Goal: Navigation & Orientation: Find specific page/section

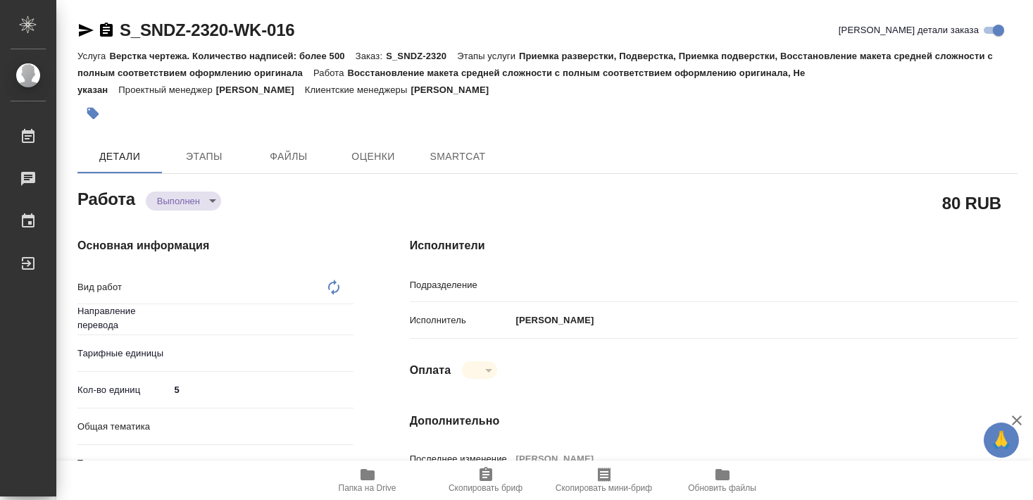
type textarea "x"
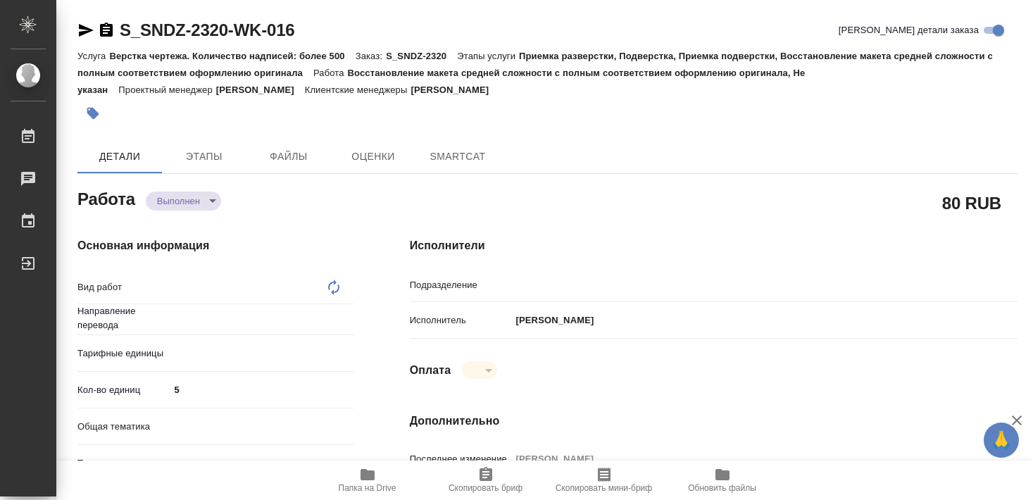
type textarea "x"
type textarea "Восстановление макета средней сложности с полным соответствием оформлению ориги…"
type textarea "x"
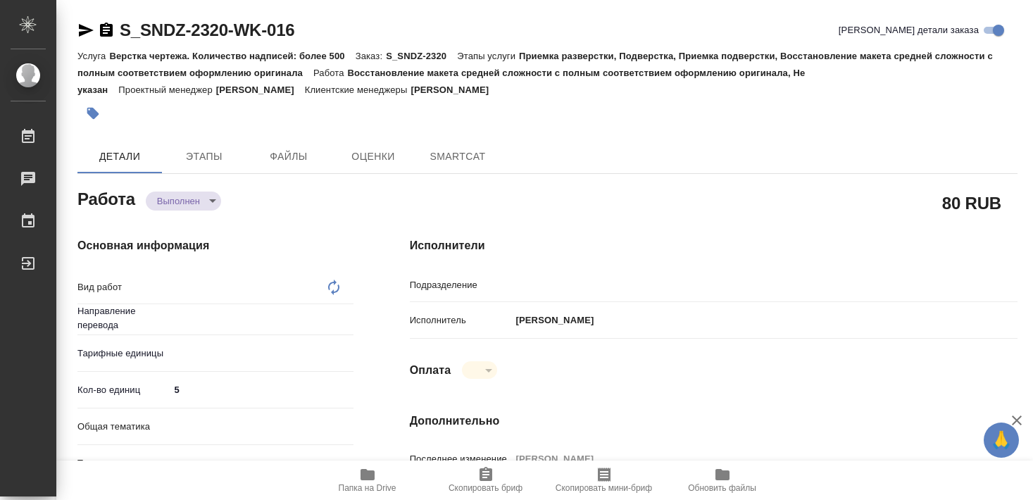
type input "Не указан"
type input "DTPlight"
type textarea "x"
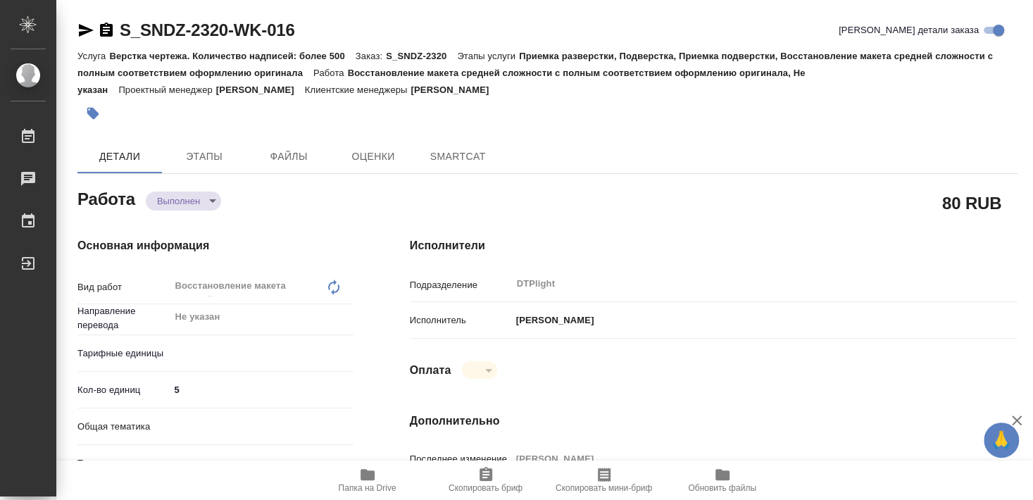
type textarea "x"
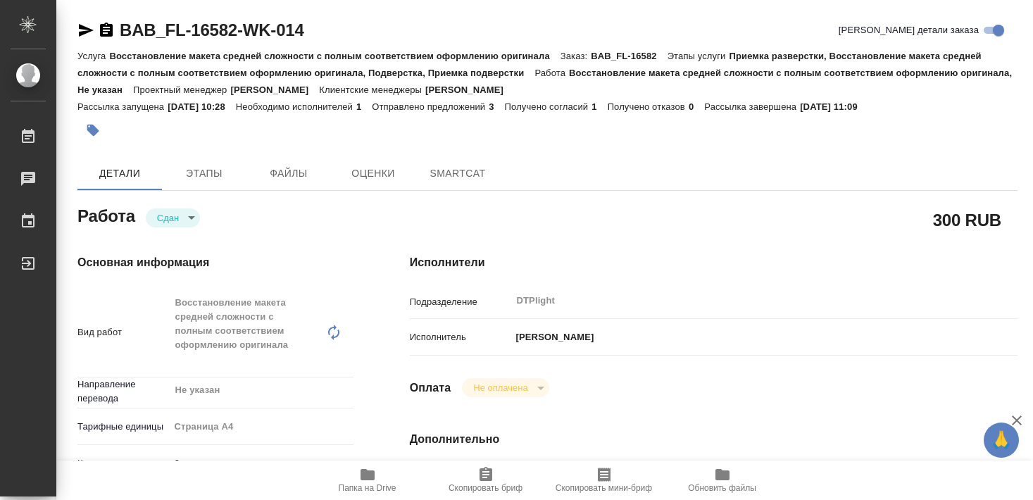
type textarea "x"
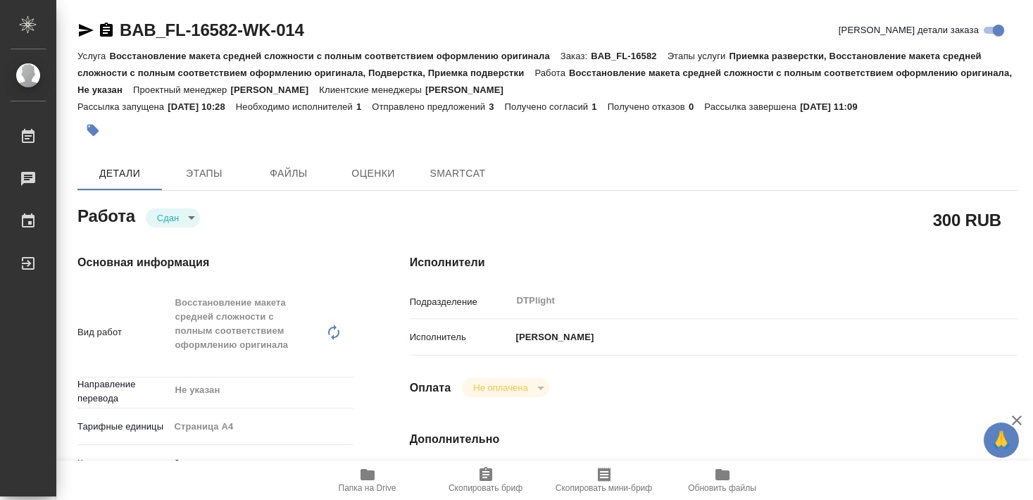
type textarea "x"
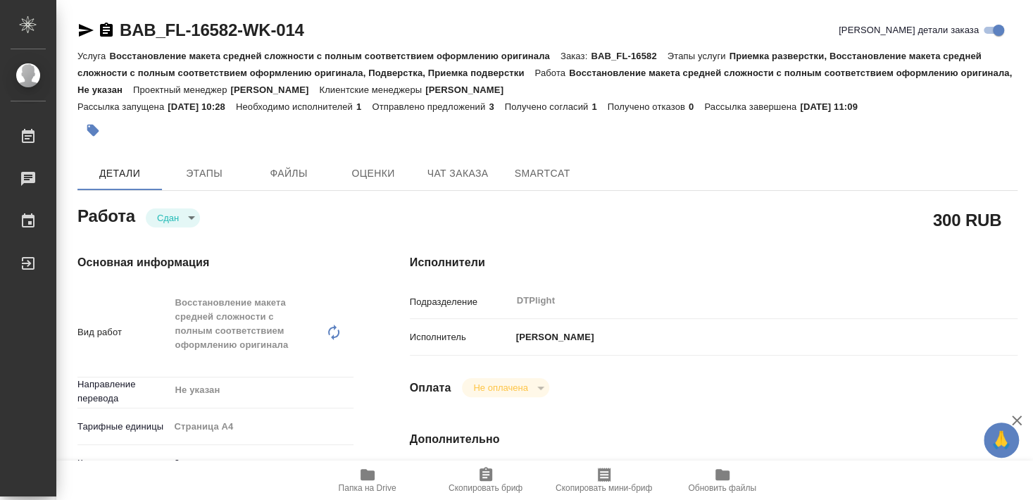
type textarea "x"
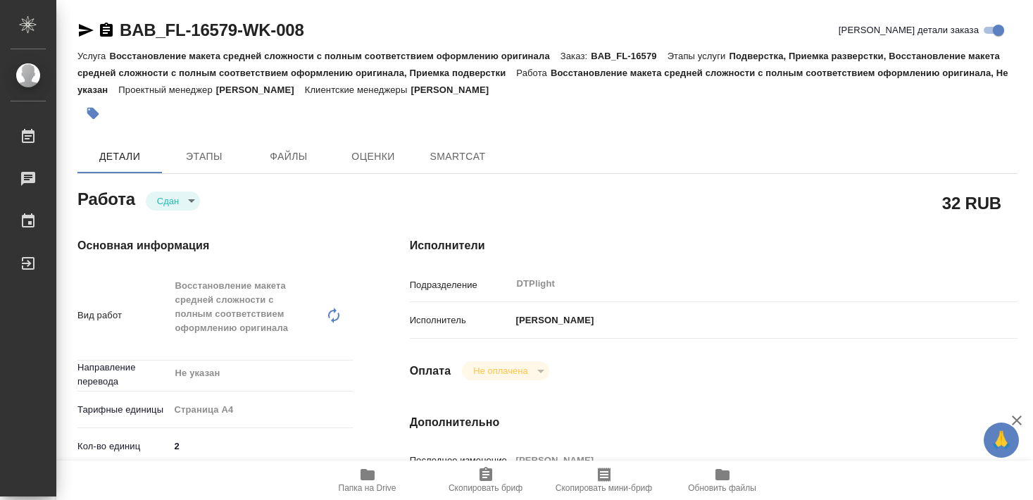
type textarea "x"
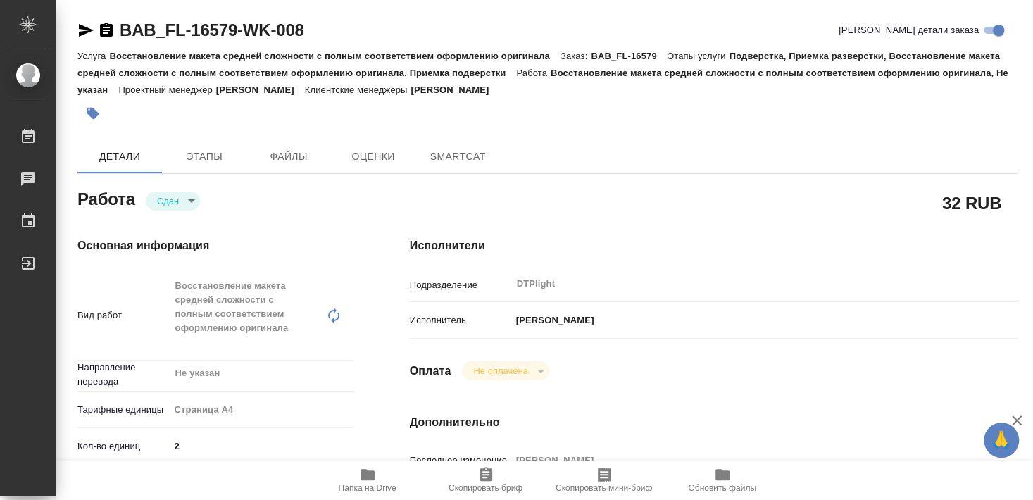
type textarea "x"
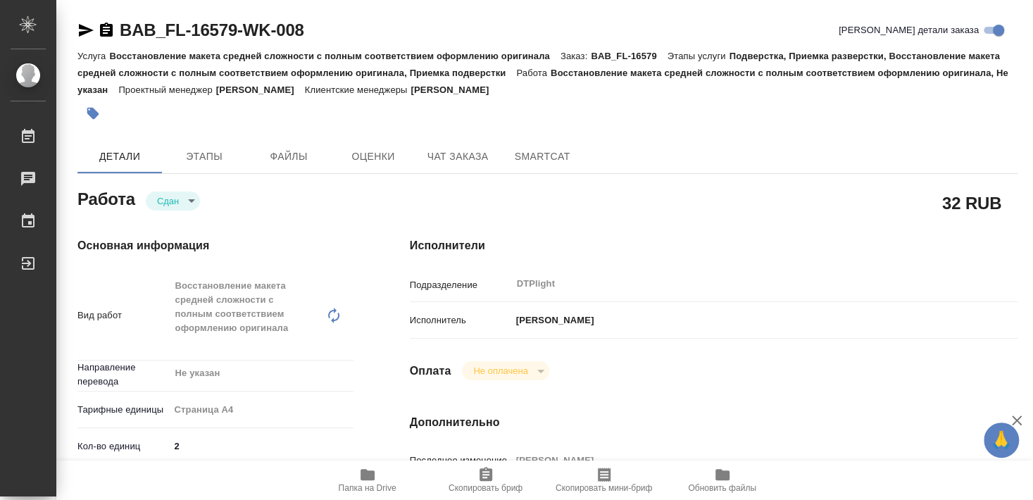
type textarea "x"
